Goal: Task Accomplishment & Management: Use online tool/utility

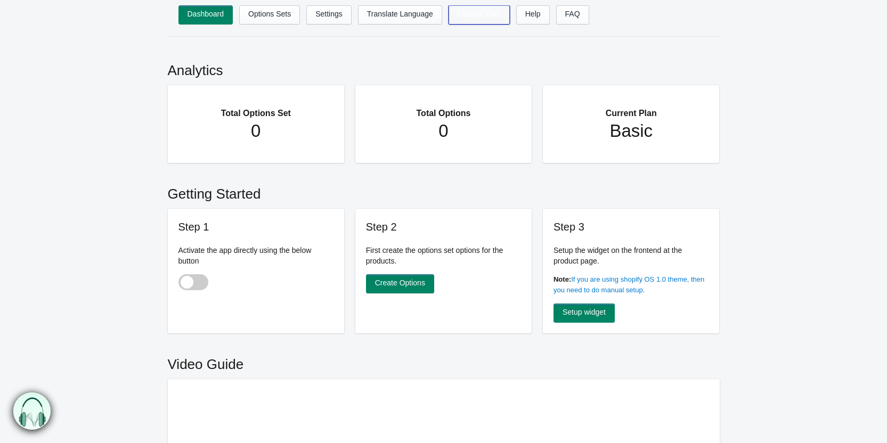
click at [483, 14] on link "Change Plan" at bounding box center [478, 14] width 61 height 19
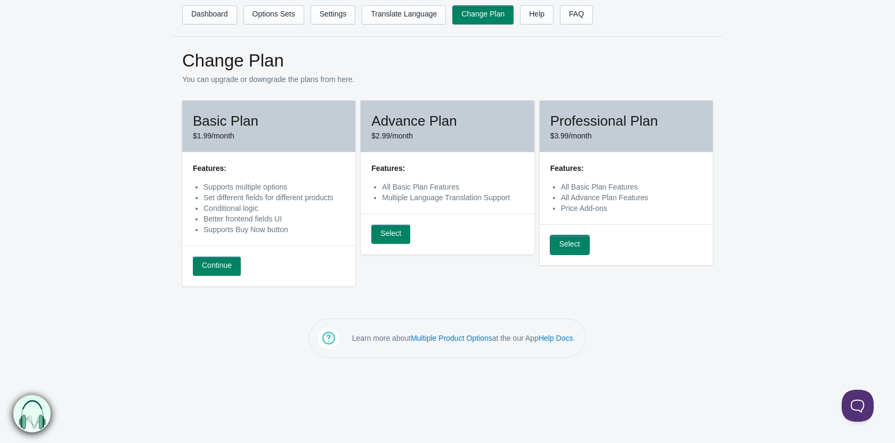
click at [576, 244] on link "Select" at bounding box center [569, 244] width 39 height 19
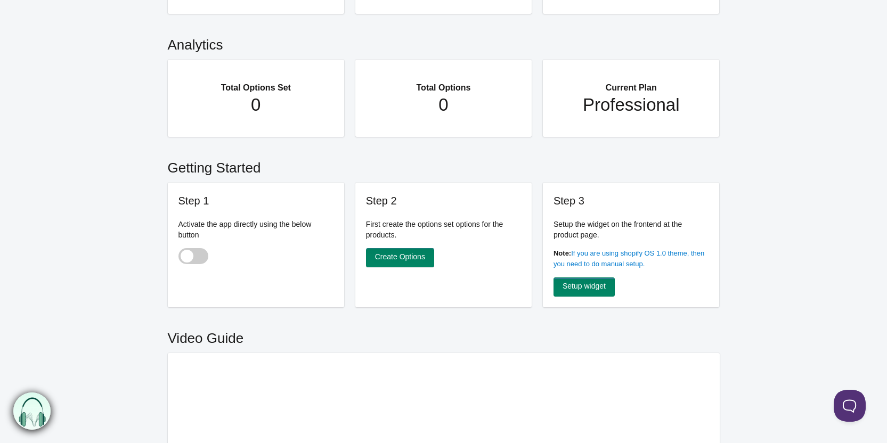
scroll to position [160, 0]
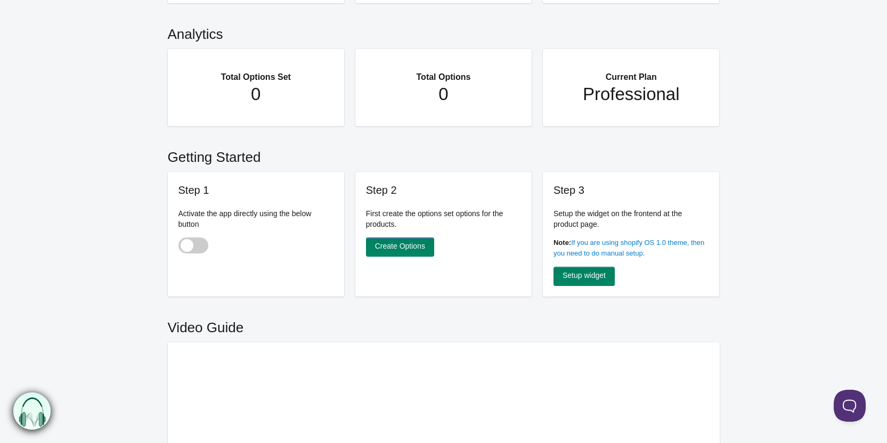
click at [198, 245] on span at bounding box center [193, 246] width 30 height 16
click at [179, 246] on input "checkbox" at bounding box center [178, 246] width 1 height 1
checkbox input "true"
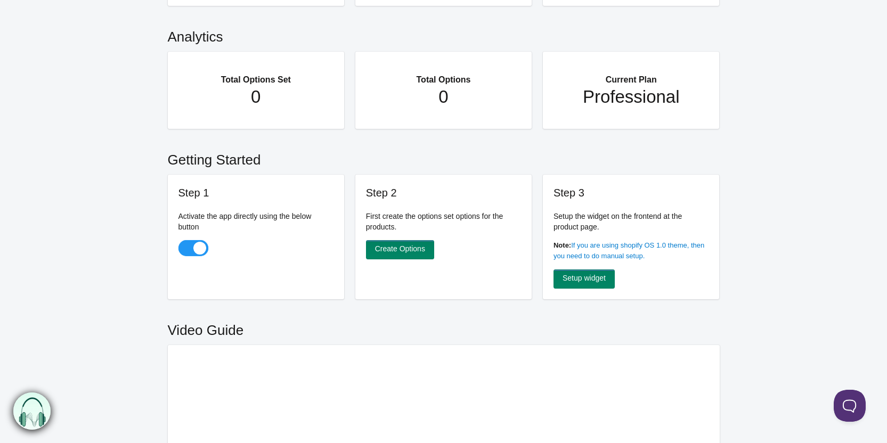
scroll to position [138, 0]
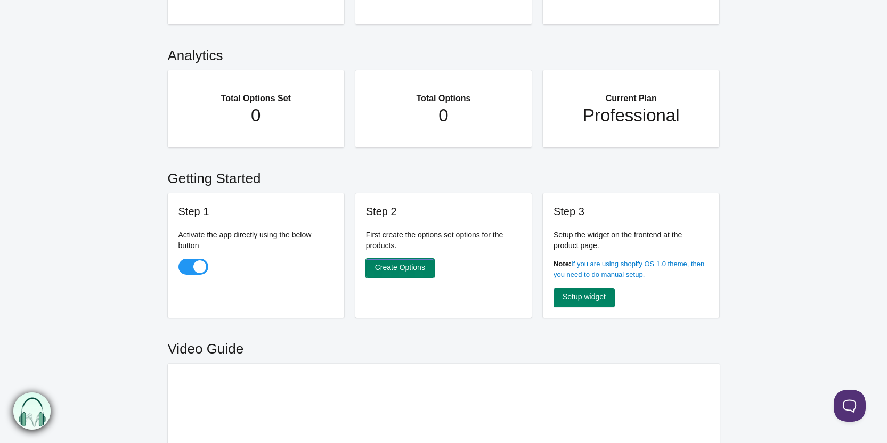
click at [419, 266] on link "Create Options" at bounding box center [400, 268] width 68 height 19
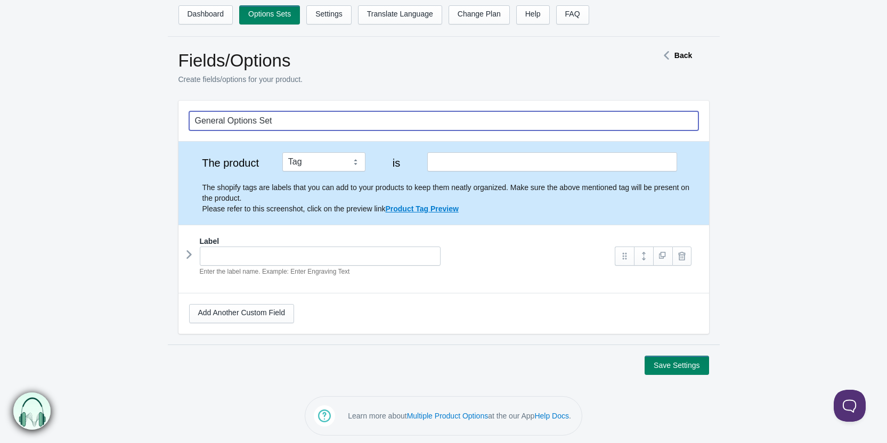
click at [283, 123] on input "General Options Set" at bounding box center [443, 120] width 509 height 19
paste input "lista över avinstallerade appar"
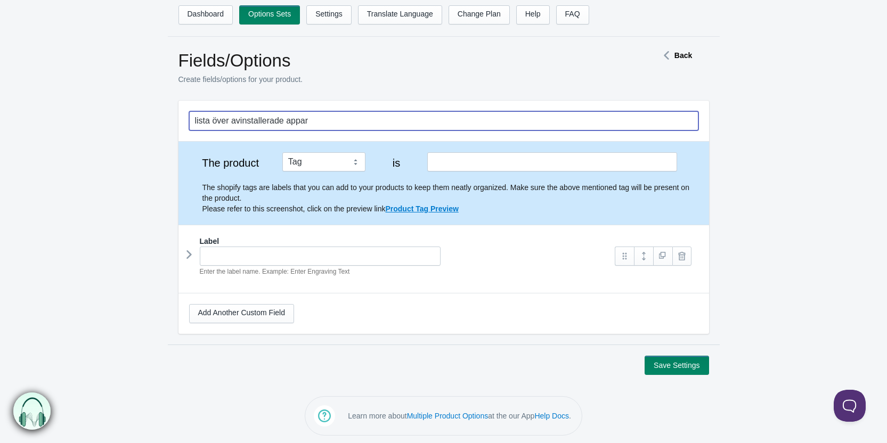
drag, startPoint x: 322, startPoint y: 122, endPoint x: 71, endPoint y: 128, distance: 250.4
click at [74, 127] on form "lista över avinstallerade appar The product Tag Vendor Type URL Handle All Prod…" at bounding box center [443, 238] width 887 height 274
click at [267, 125] on input "Konfigurera dator test" at bounding box center [443, 120] width 509 height 19
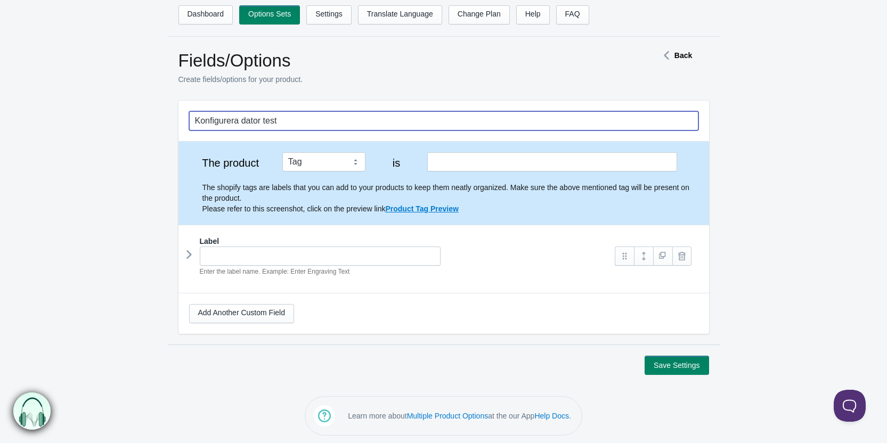
click at [305, 117] on input "Konfigurera dator test" at bounding box center [443, 120] width 509 height 19
type input "Konfigurera dator test"
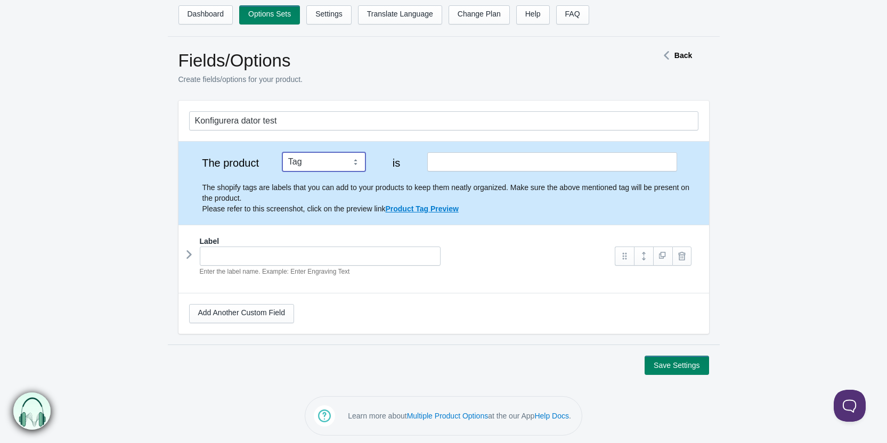
click at [312, 165] on select "Tag Vendor Type URL Handle All Products" at bounding box center [323, 161] width 83 height 19
click at [312, 167] on select "Tag Vendor Type URL Handle All Products" at bounding box center [323, 161] width 83 height 19
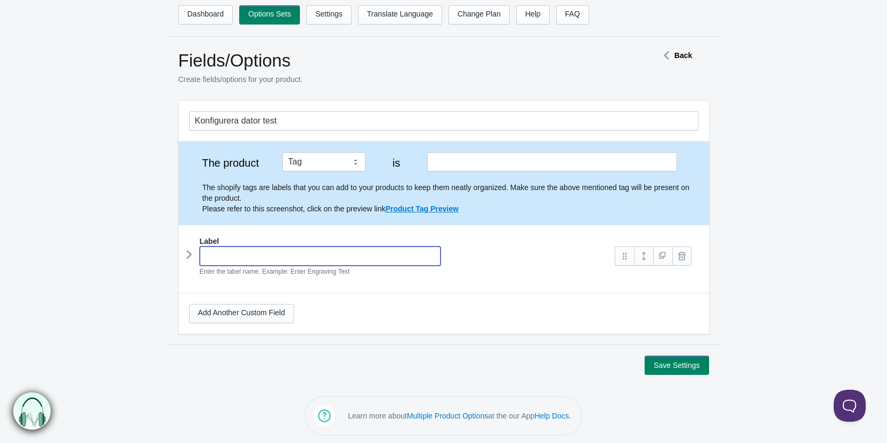
click at [309, 248] on input "text" at bounding box center [320, 256] width 241 height 19
paste input "Konfigurera dator test"
click at [251, 308] on link "Add Another Custom Field" at bounding box center [241, 313] width 105 height 19
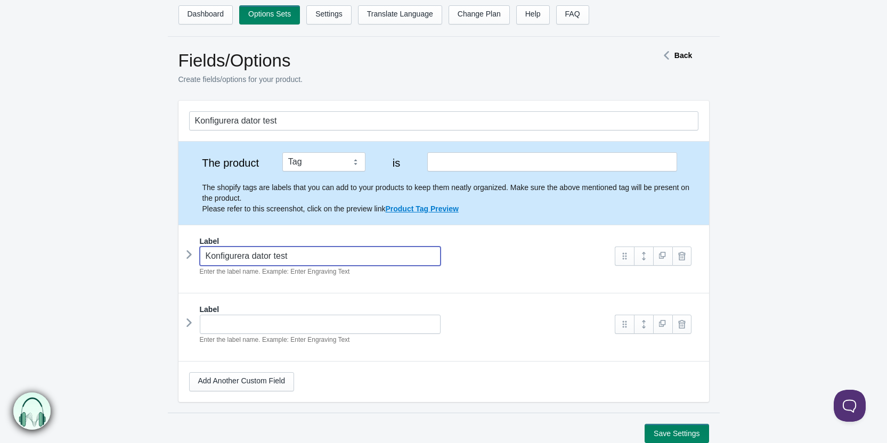
click at [293, 254] on input "Konfigurera dator test" at bounding box center [320, 256] width 241 height 19
type input "Moderkort"
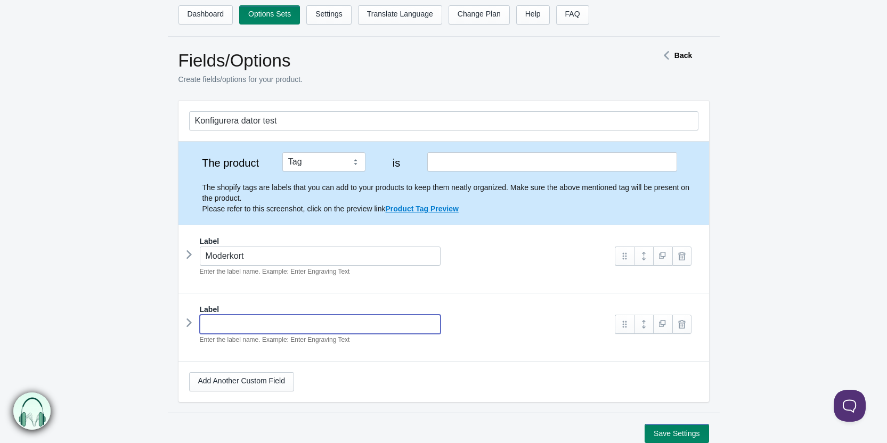
click at [334, 322] on input "text" at bounding box center [320, 324] width 241 height 19
click at [498, 331] on div "Processor Enter the label name. Example: Enter Engraving Text" at bounding box center [397, 330] width 416 height 30
click at [259, 320] on input "Processor" at bounding box center [320, 324] width 241 height 19
type input "Processor"
click at [142, 266] on form "Konfigurera dator test The product Tag Vendor Type URL Handle All Products is L…" at bounding box center [443, 272] width 887 height 342
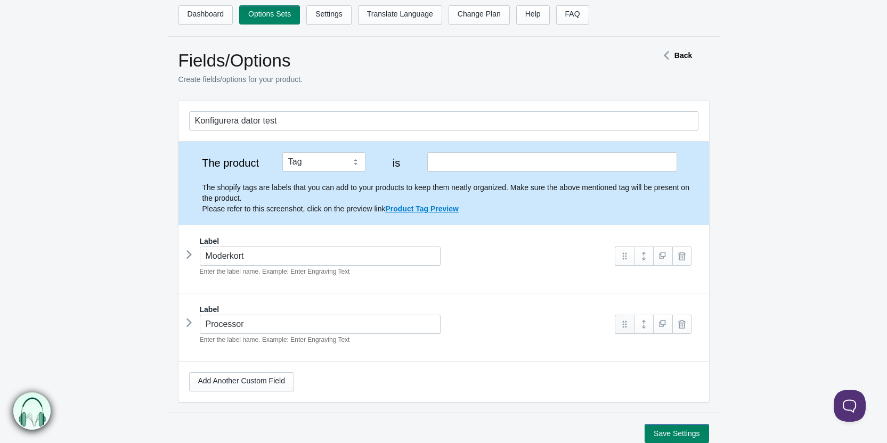
click at [626, 328] on link at bounding box center [624, 324] width 19 height 19
click at [644, 327] on link at bounding box center [643, 324] width 19 height 19
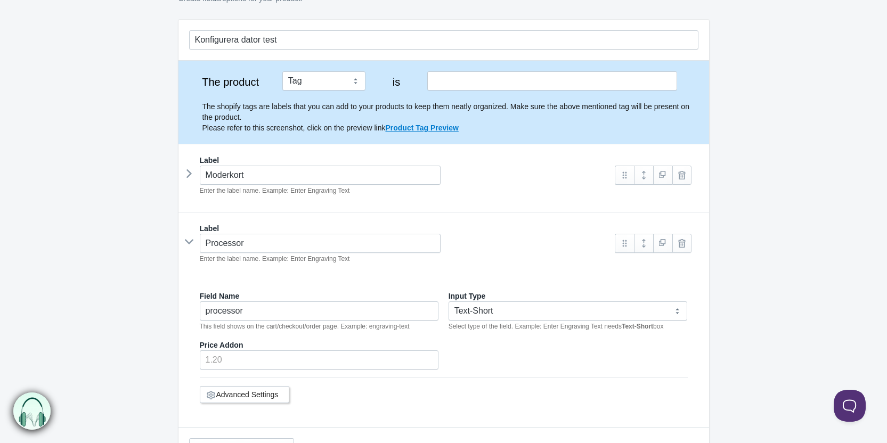
scroll to position [107, 0]
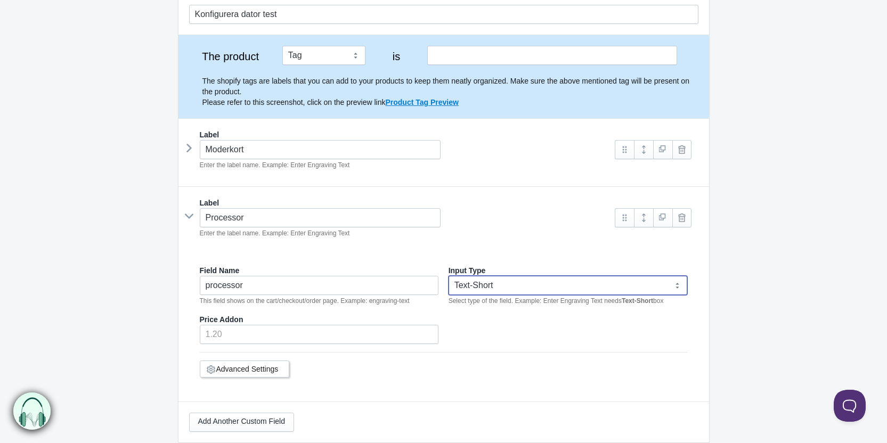
click at [487, 284] on select "Text-Short Text-Long Radio button Drop-down select Image Checkbox Datepicker" at bounding box center [567, 285] width 239 height 19
click at [448, 276] on select "Text-Short Text-Long Radio button Drop-down select Image Checkbox Datepicker" at bounding box center [567, 285] width 239 height 19
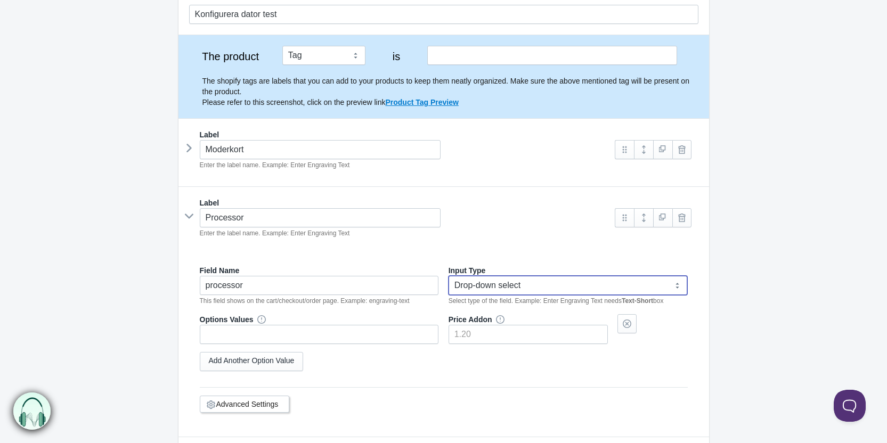
click at [497, 289] on select "Text-Short Text-Long Radio button Drop-down select Image Checkbox Datepicker" at bounding box center [567, 285] width 239 height 19
click at [448, 276] on select "Text-Short Text-Long Radio button Drop-down select Image Checkbox Datepicker" at bounding box center [567, 285] width 239 height 19
click at [511, 282] on select "Text-Short Text-Long Radio button Drop-down select Image Checkbox Datepicker" at bounding box center [567, 285] width 239 height 19
select select "5"
click at [448, 276] on select "Text-Short Text-Long Radio button Drop-down select Image Checkbox Datepicker" at bounding box center [567, 285] width 239 height 19
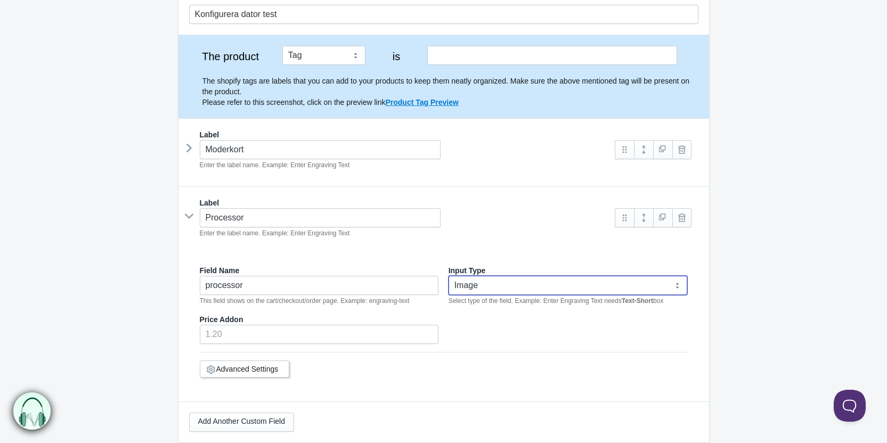
click at [265, 368] on link "Advanced Settings" at bounding box center [247, 369] width 62 height 9
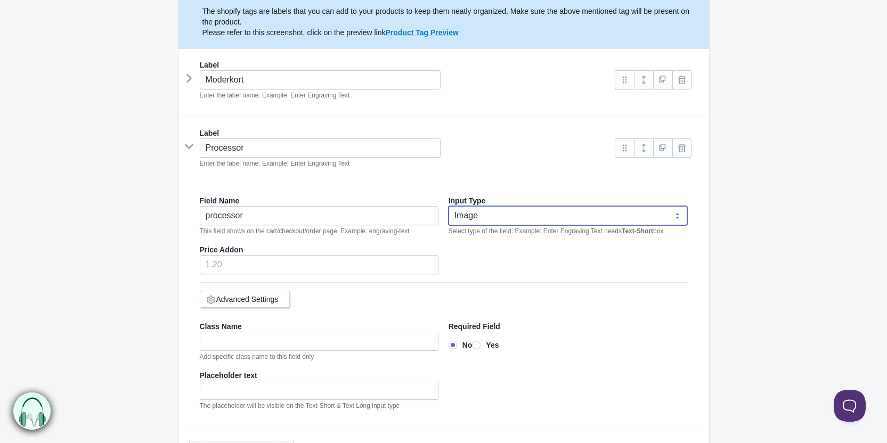
scroll to position [266, 0]
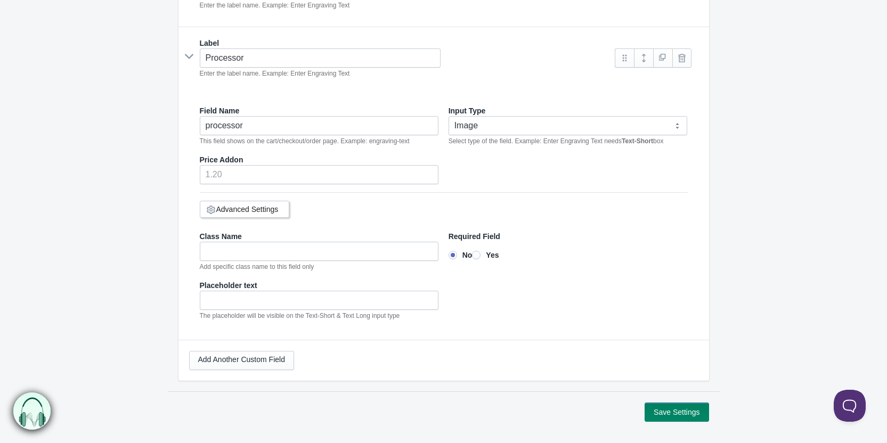
click at [480, 254] on input"] "Yes" at bounding box center [476, 255] width 9 height 9
radio input"] "true"
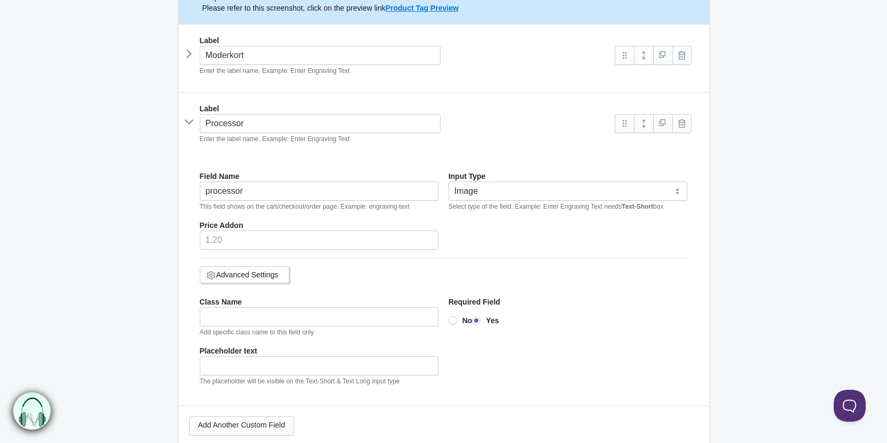
scroll to position [107, 0]
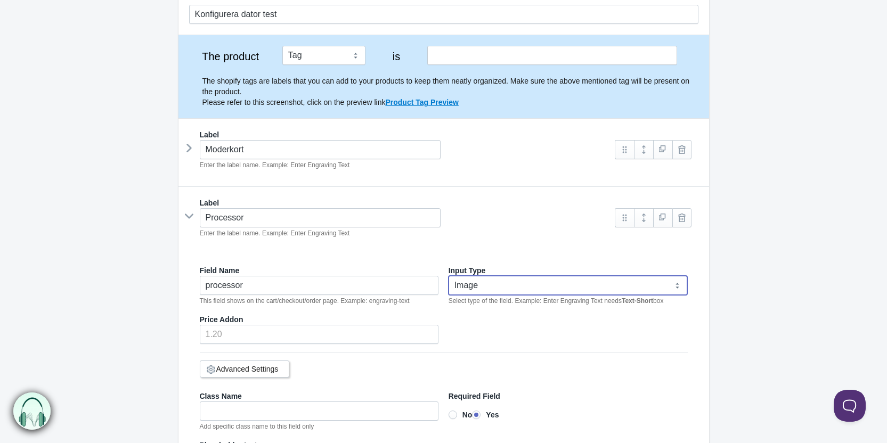
click at [492, 292] on select "Text-Short Text-Long Radio button Drop-down select Image Checkbox Datepicker" at bounding box center [567, 285] width 239 height 19
click at [186, 216] on icon at bounding box center [189, 216] width 16 height 0
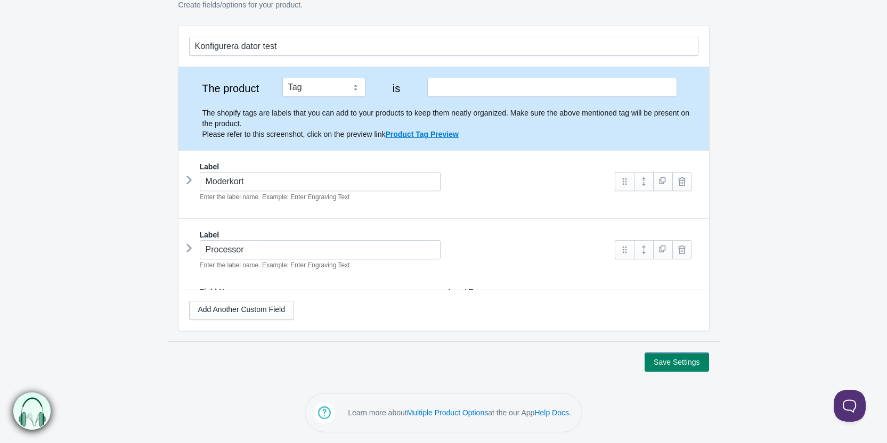
scroll to position [70, 0]
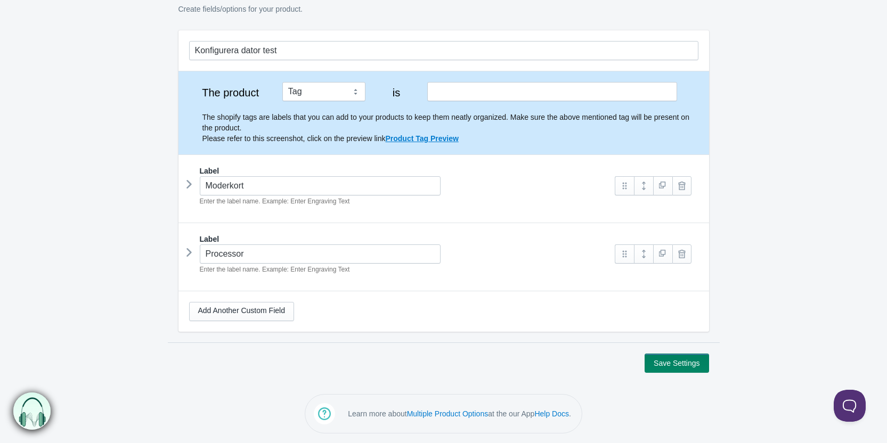
click at [195, 250] on div "Processor Enter the label name. Example: Enter Engraving Text" at bounding box center [397, 259] width 416 height 30
click at [189, 255] on icon at bounding box center [189, 252] width 0 height 16
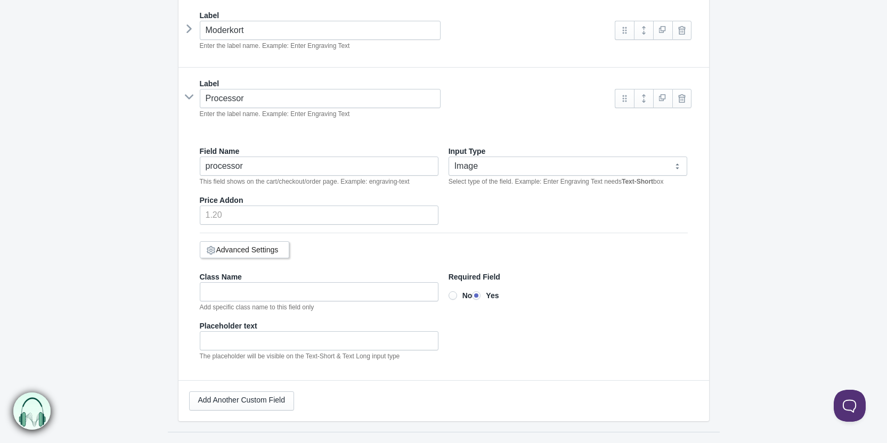
scroll to position [230, 0]
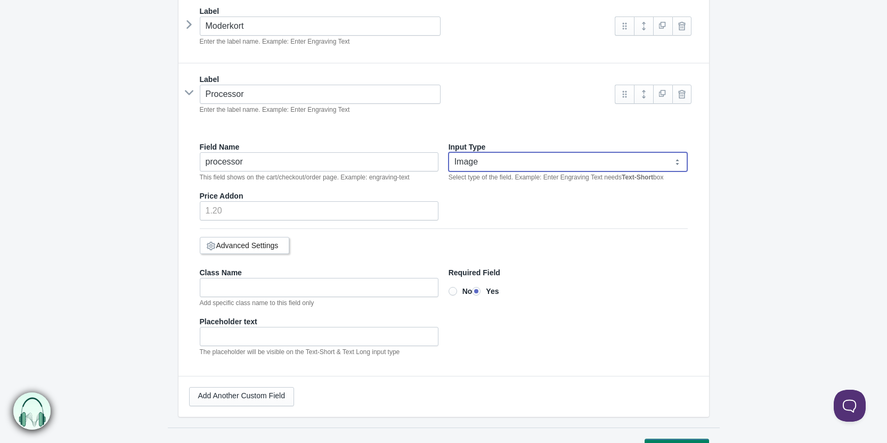
drag, startPoint x: 495, startPoint y: 165, endPoint x: 498, endPoint y: 170, distance: 6.2
click at [495, 165] on select "Text-Short Text-Long Radio button Drop-down select Image Checkbox Datepicker" at bounding box center [567, 161] width 239 height 19
select select "4"
click at [448, 152] on select "Text-Short Text-Long Radio button Drop-down select Image Checkbox Datepicker" at bounding box center [567, 161] width 239 height 19
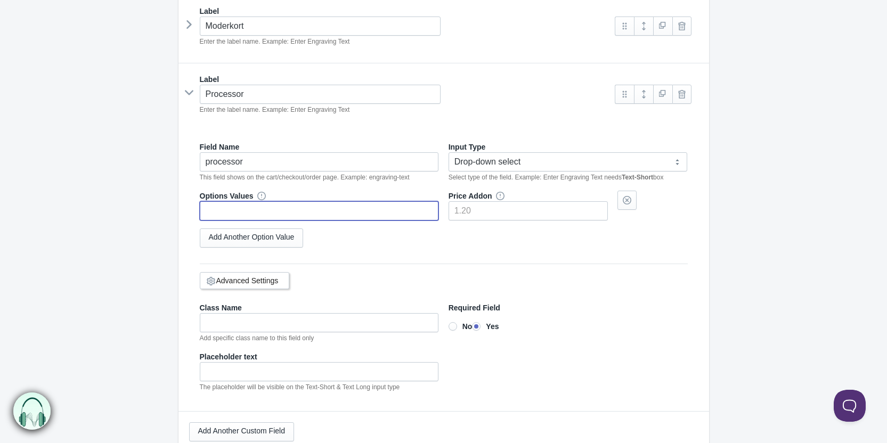
click at [282, 213] on input "text" at bounding box center [319, 210] width 239 height 19
type input "AMD Ryzen 7 9800X3D 4.7 GHz 104MB"
select select "4"
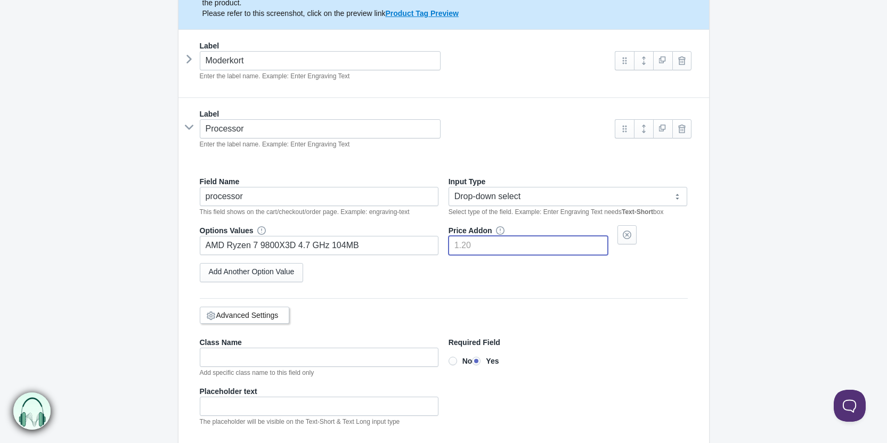
click at [503, 242] on input"] "number" at bounding box center [527, 245] width 159 height 19
click at [525, 283] on div "Options Values AMD Ryzen 7 9800X3D 4.7 GHz 104MB Price Addon 5990 Add Another O…" at bounding box center [444, 257] width 488 height 65
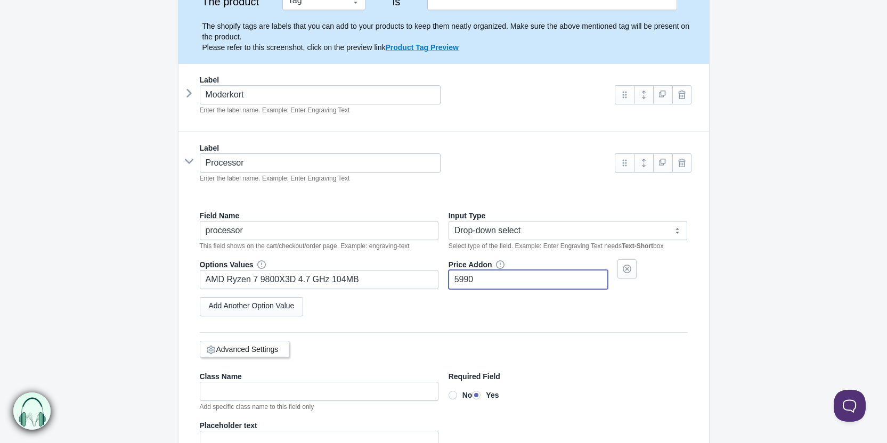
scroll to position [142, 0]
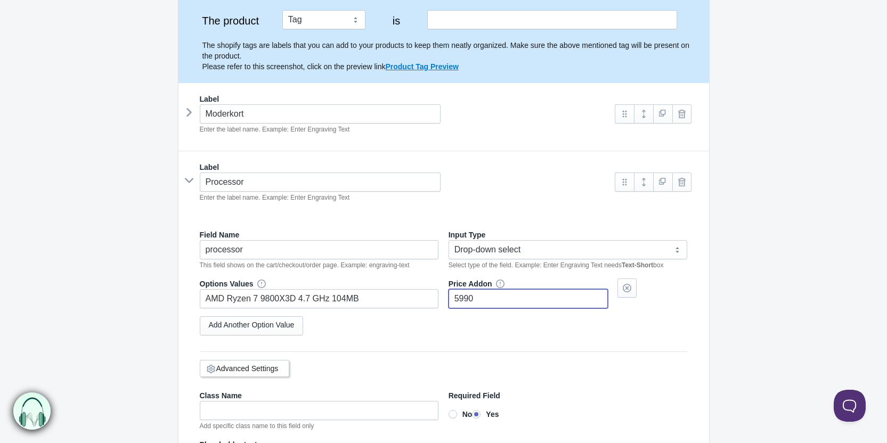
click at [195, 110] on div "Moderkort Enter the label name. Example: Enter Engraving Text" at bounding box center [397, 119] width 416 height 30
click at [189, 111] on icon at bounding box center [189, 112] width 0 height 16
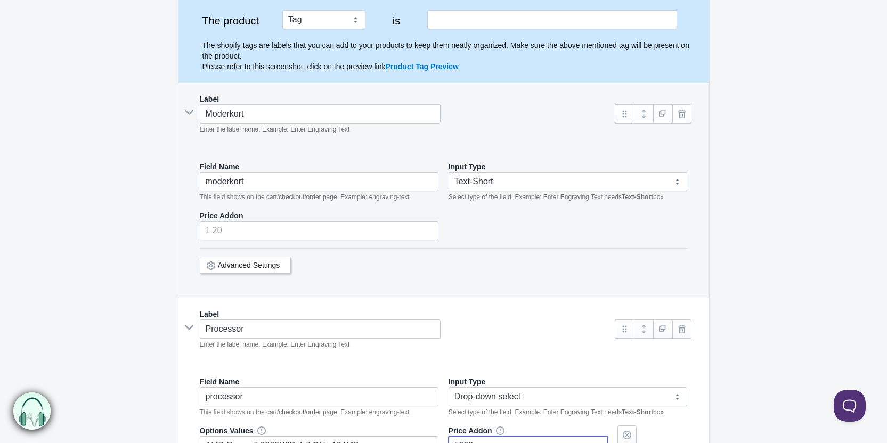
type input"] "5990"
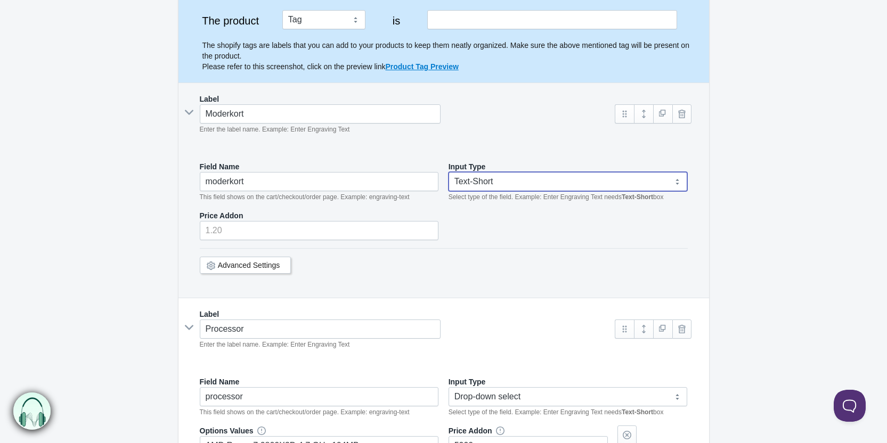
click at [509, 181] on select "Text-Short Text-Long Radio button Drop-down select Image Checkbox Datepicker" at bounding box center [567, 181] width 239 height 19
select select "4"
click at [448, 172] on select "Text-Short Text-Long Radio button Drop-down select Image Checkbox Datepicker" at bounding box center [567, 181] width 239 height 19
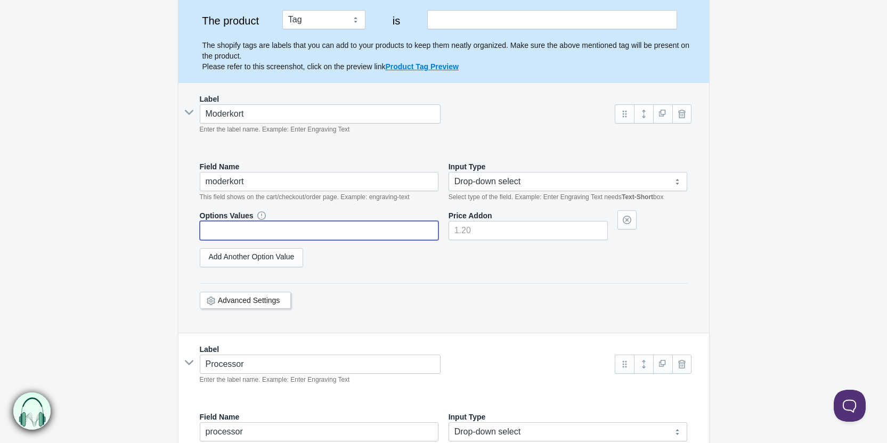
click at [274, 231] on input "text" at bounding box center [319, 230] width 239 height 19
select select "4"
click at [253, 229] on input "text" at bounding box center [319, 230] width 239 height 19
click at [252, 230] on input "text" at bounding box center [319, 230] width 239 height 19
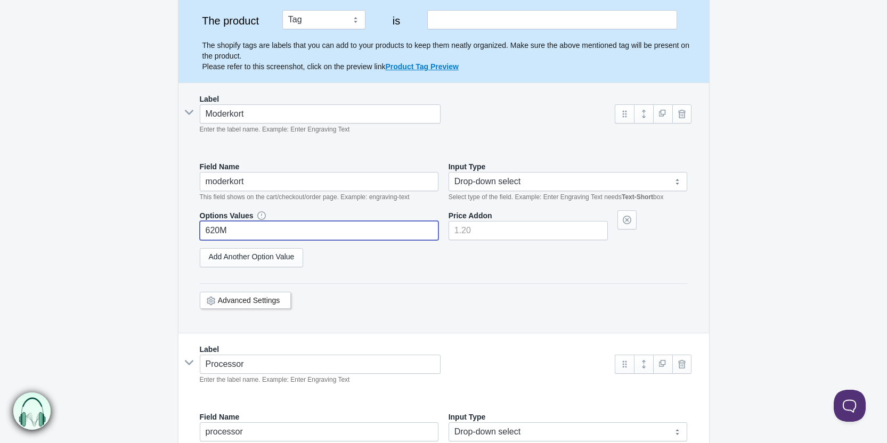
type input "620M"
click at [464, 231] on input"] "number" at bounding box center [527, 230] width 159 height 19
click at [430, 260] on div "Add Another Option Value" at bounding box center [444, 257] width 488 height 19
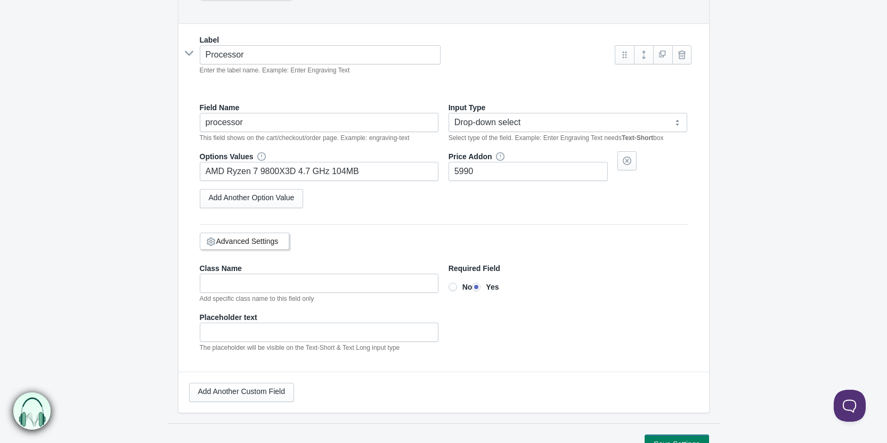
scroll to position [462, 0]
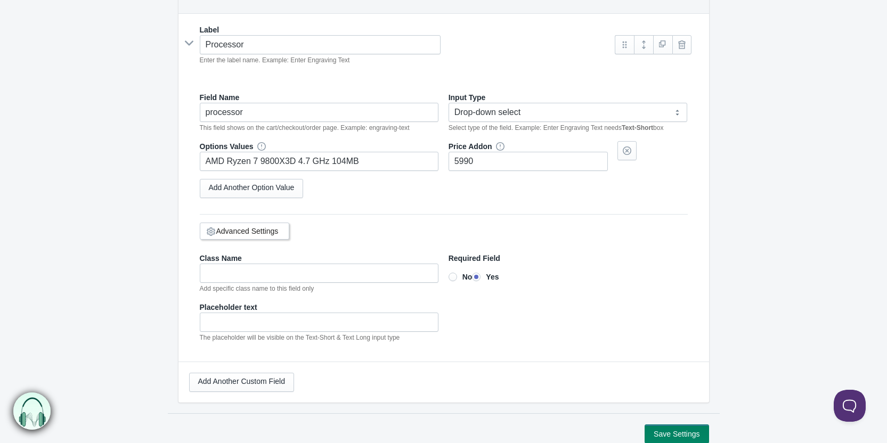
type input"] "1499"
click at [685, 432] on button "Save Settings" at bounding box center [676, 433] width 64 height 19
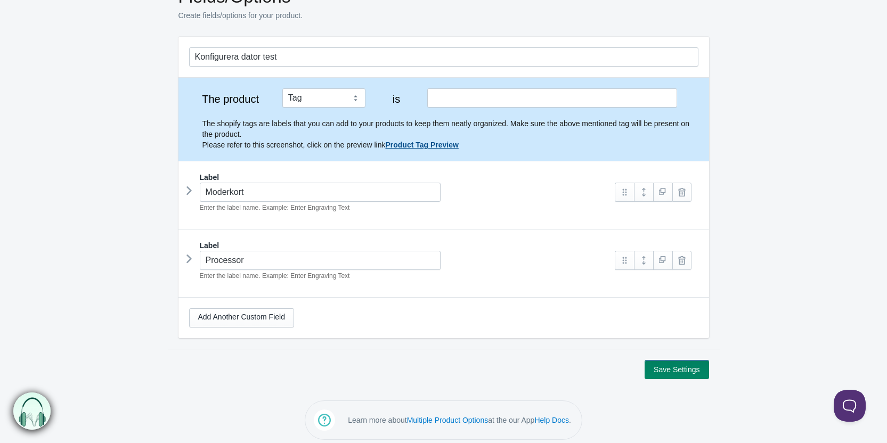
scroll to position [70, 0]
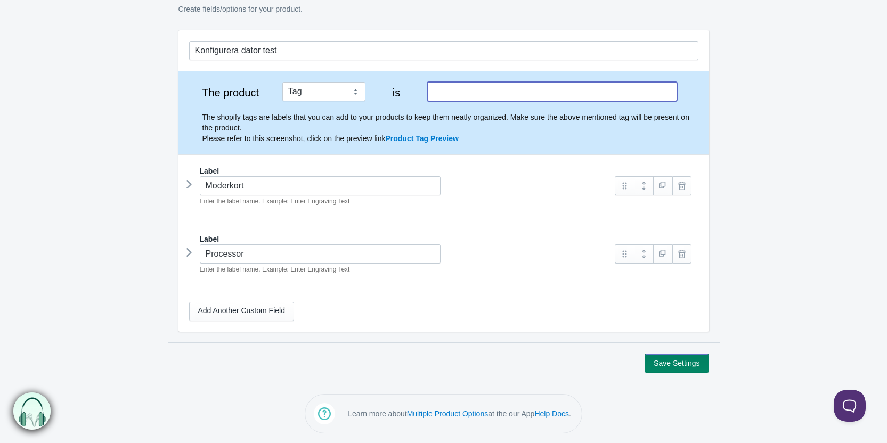
click at [447, 93] on input "text" at bounding box center [551, 91] width 249 height 19
click at [479, 99] on input "config-pc" at bounding box center [551, 91] width 249 height 19
click at [522, 96] on input "config-pc" at bounding box center [551, 91] width 249 height 19
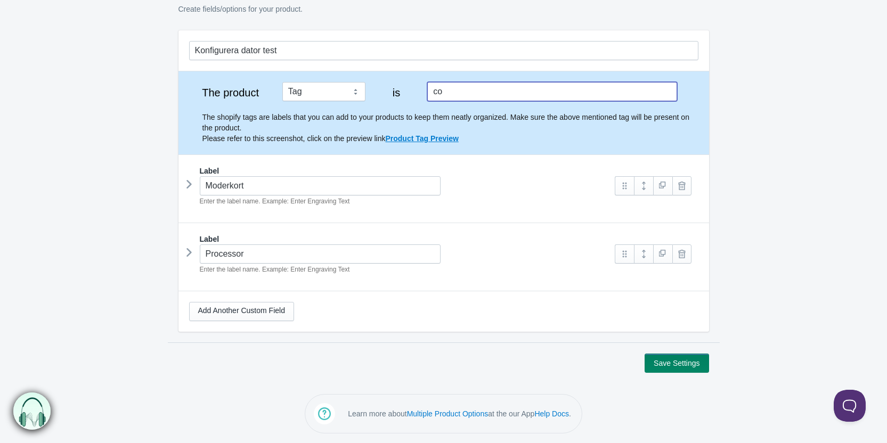
type input "c"
type input "konfigurera dator"
click at [680, 365] on button "Save Settings" at bounding box center [676, 363] width 64 height 19
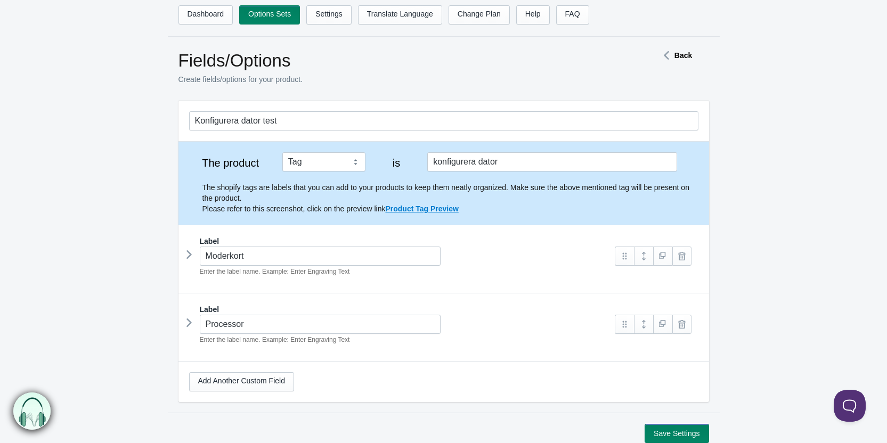
drag, startPoint x: 117, startPoint y: 134, endPoint x: 127, endPoint y: 137, distance: 11.1
click at [124, 136] on form "Konfigurera dator test The product Tag Vendor Type URL Handle All Products is L…" at bounding box center [443, 272] width 887 height 342
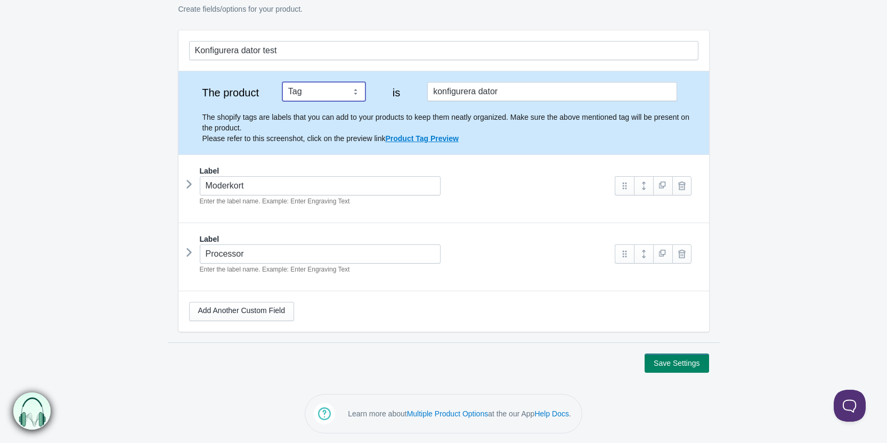
click at [331, 98] on select "Tag Vendor Type URL Handle All Products" at bounding box center [323, 91] width 83 height 19
click at [679, 360] on button "Save Settings" at bounding box center [676, 363] width 64 height 19
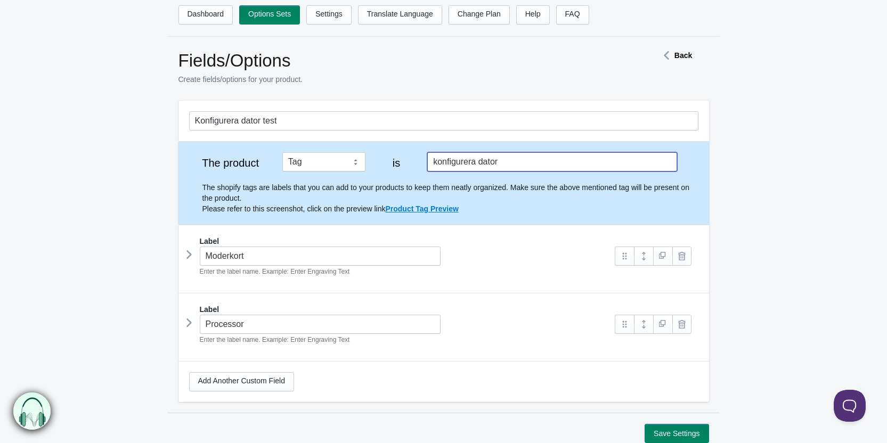
click at [469, 168] on input "konfigurera dator" at bounding box center [551, 161] width 249 height 19
click at [189, 258] on icon at bounding box center [189, 255] width 0 height 16
